Goal: Find specific fact: Find specific fact

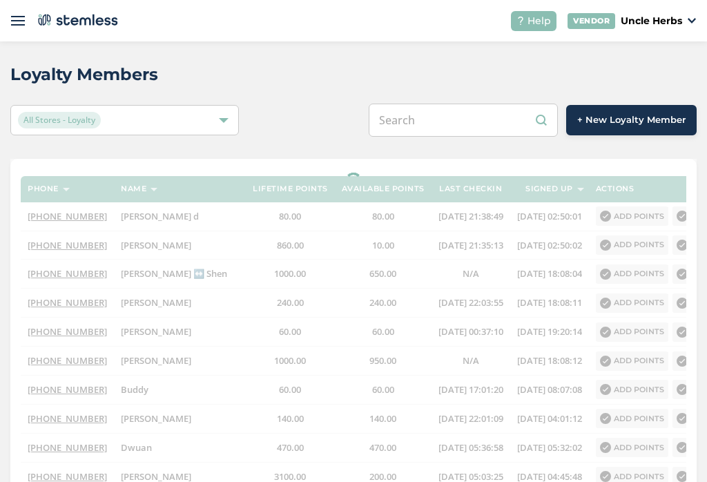
click at [447, 125] on input "text" at bounding box center [463, 120] width 189 height 33
click at [438, 122] on input "text" at bounding box center [463, 120] width 189 height 33
click at [473, 113] on input "[PHONE_NUMBER]" at bounding box center [463, 120] width 189 height 33
click at [451, 117] on input "[PHONE_NUMBER]" at bounding box center [463, 120] width 189 height 33
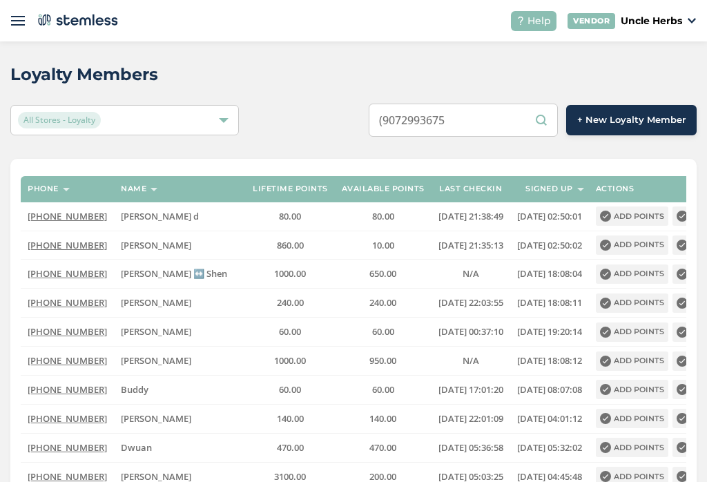
click at [406, 121] on input "(9072993675" at bounding box center [463, 120] width 189 height 33
click at [423, 115] on input "(9072993675" at bounding box center [463, 120] width 189 height 33
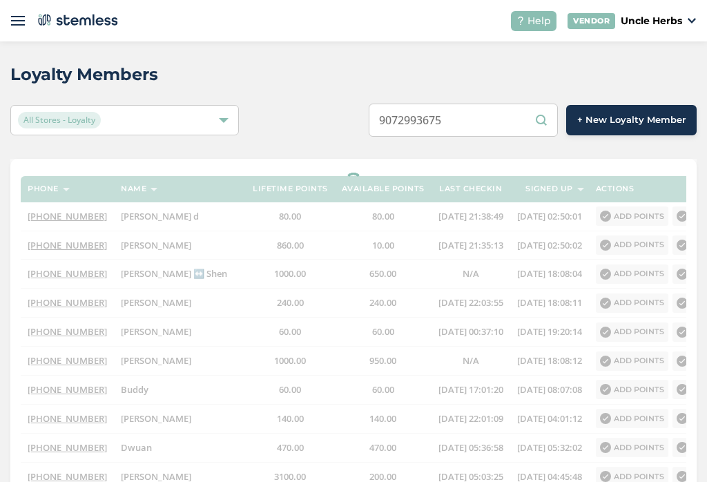
click at [546, 129] on input "9072993675" at bounding box center [463, 120] width 189 height 33
click at [548, 115] on input "9072993675" at bounding box center [463, 120] width 189 height 33
click at [508, 111] on input "9072993675" at bounding box center [463, 120] width 189 height 33
click at [490, 114] on input "9072993675" at bounding box center [463, 120] width 189 height 33
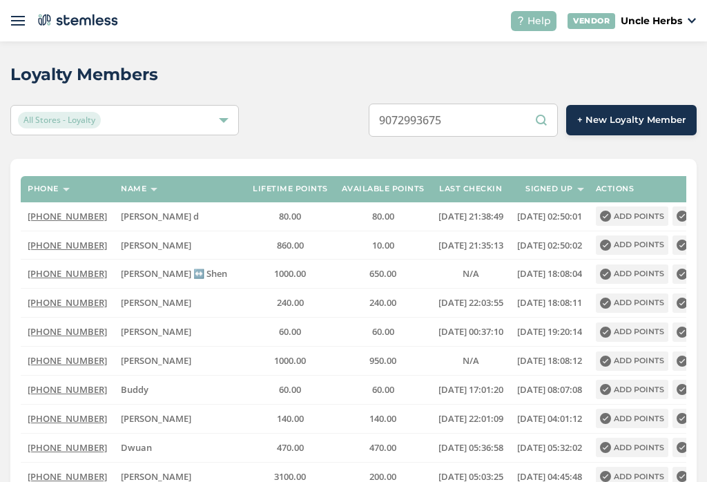
click at [548, 115] on input "9072993675" at bounding box center [463, 120] width 189 height 33
click at [548, 117] on input "9072993675" at bounding box center [463, 120] width 189 height 33
click at [543, 124] on input "9072993675" at bounding box center [463, 120] width 189 height 33
click at [483, 124] on input "9072993675" at bounding box center [463, 120] width 189 height 33
click at [455, 115] on input "9072993675" at bounding box center [463, 120] width 189 height 33
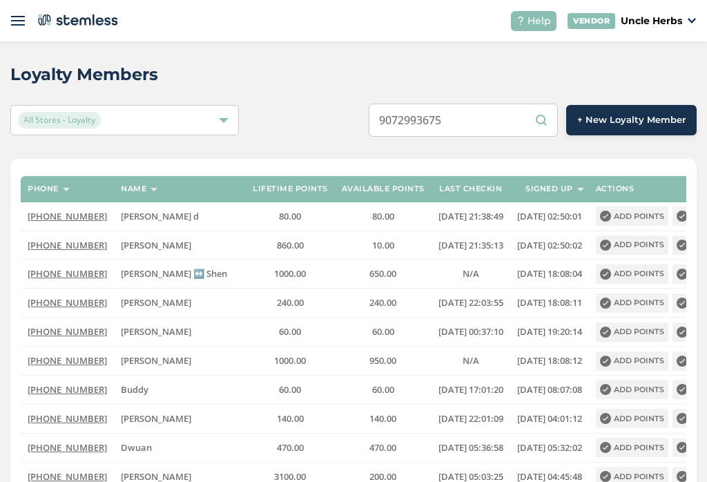
click at [443, 121] on input "9072993675" at bounding box center [463, 120] width 189 height 33
click at [445, 121] on input "9072993675" at bounding box center [463, 120] width 189 height 33
click at [546, 119] on input "9072993675" at bounding box center [463, 120] width 189 height 33
type input "9072993675"
click at [547, 124] on input "9072993675" at bounding box center [463, 120] width 189 height 33
